Goal: Information Seeking & Learning: Learn about a topic

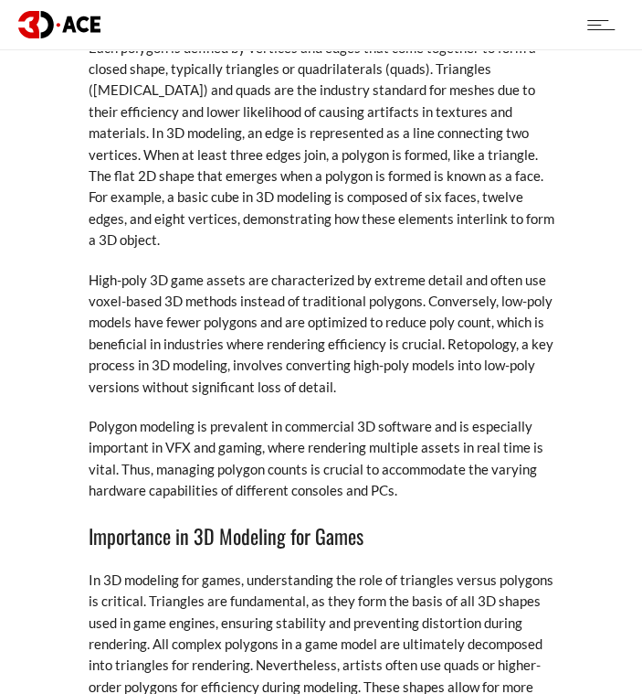
scroll to position [912, 0]
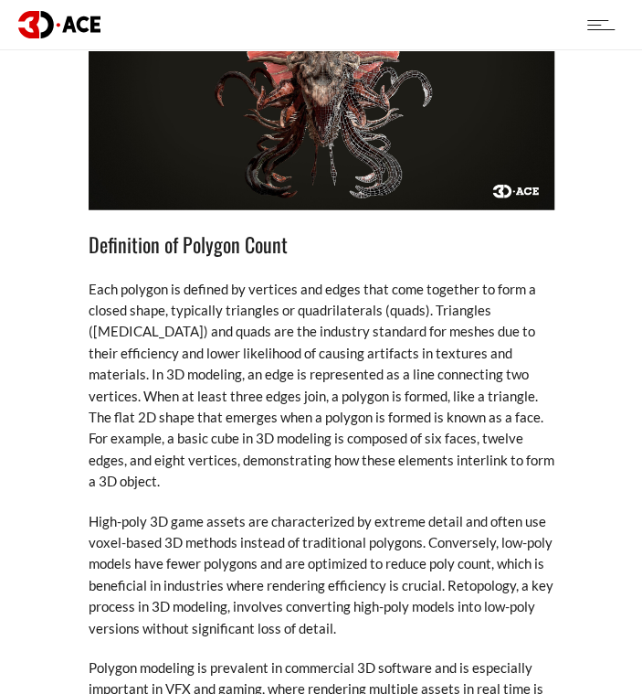
click at [312, 392] on p "Each polygon is defined by vertices and edges that come together to form a clos…" at bounding box center [322, 386] width 466 height 214
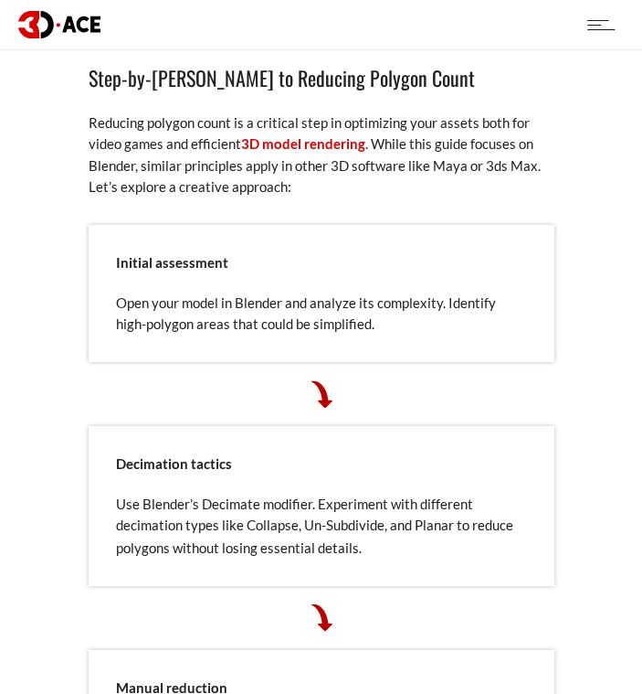
scroll to position [6196, 0]
